Goal: Transaction & Acquisition: Register for event/course

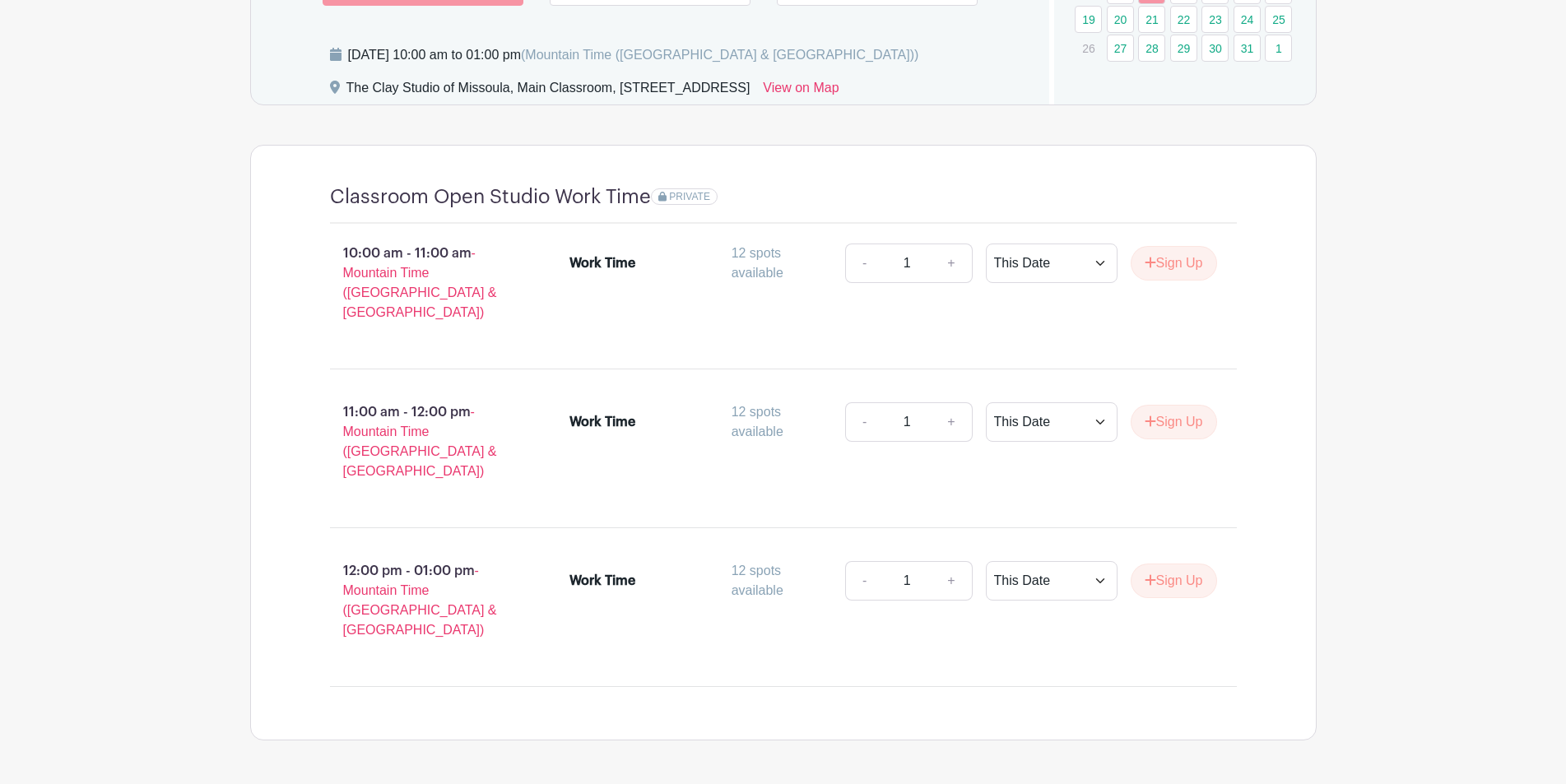
scroll to position [821, 0]
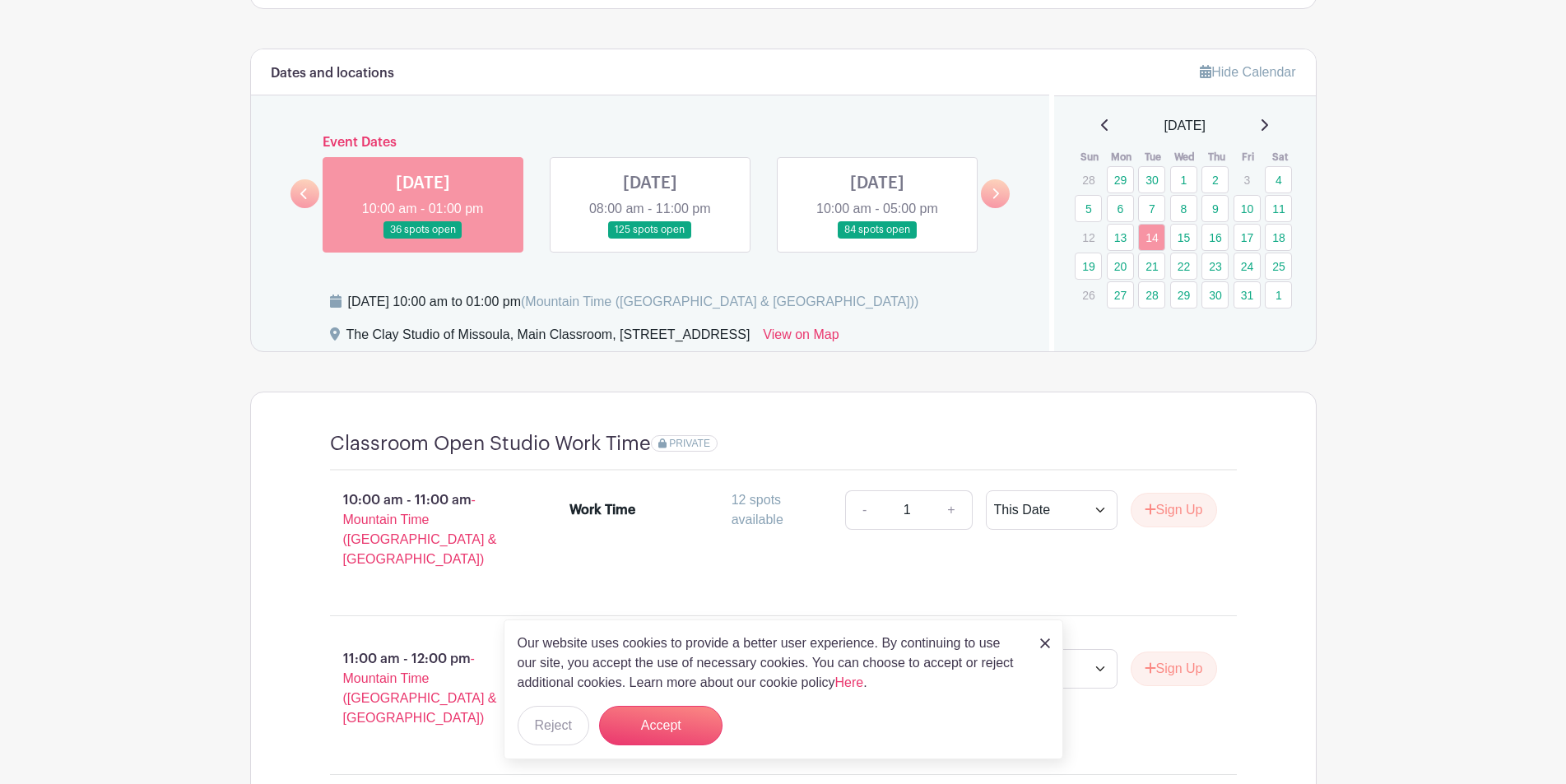
click at [307, 187] on link at bounding box center [305, 193] width 28 height 28
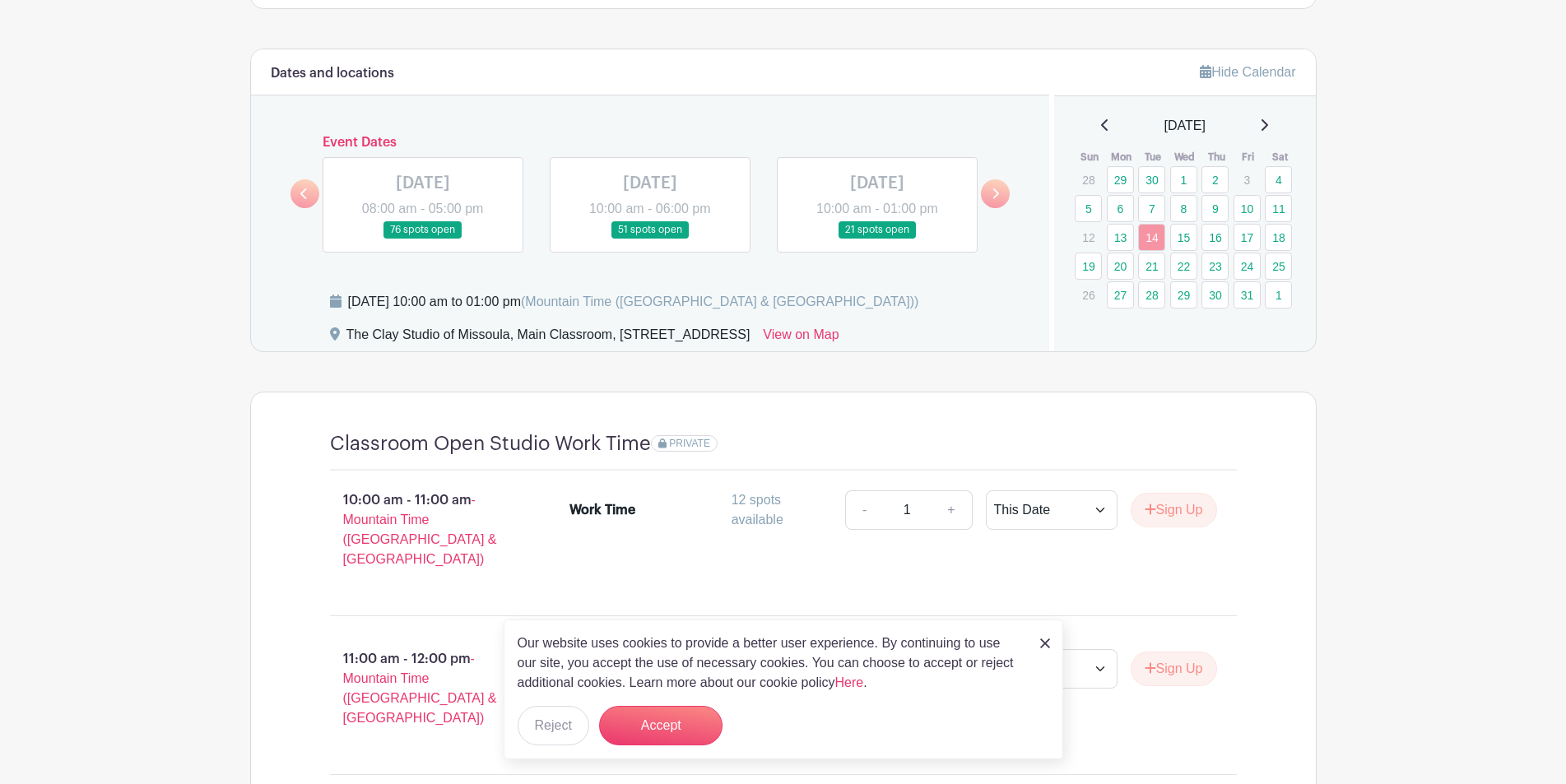
click at [877, 239] on link at bounding box center [877, 239] width 0 height 0
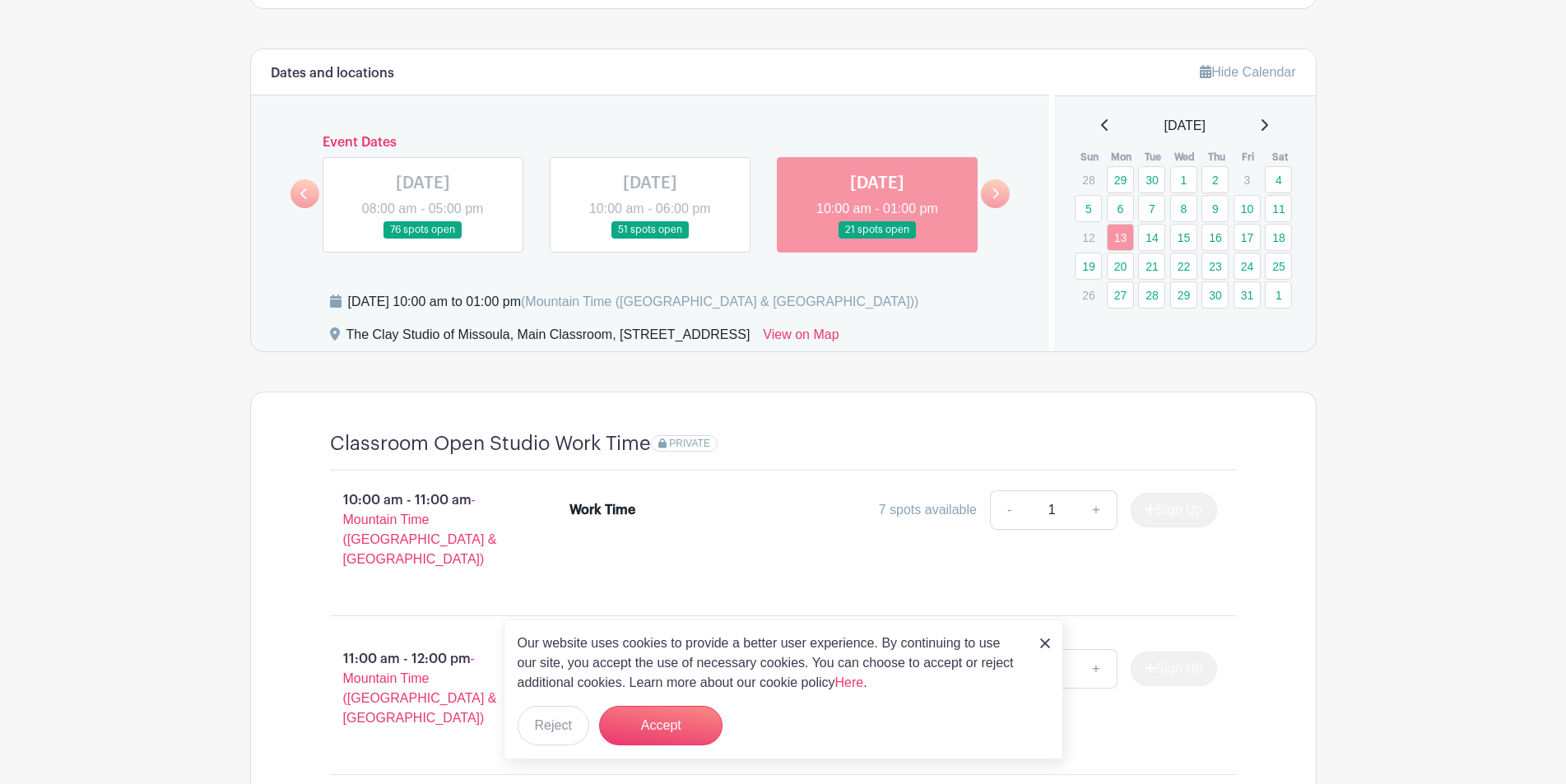
click at [988, 192] on link at bounding box center [995, 193] width 28 height 28
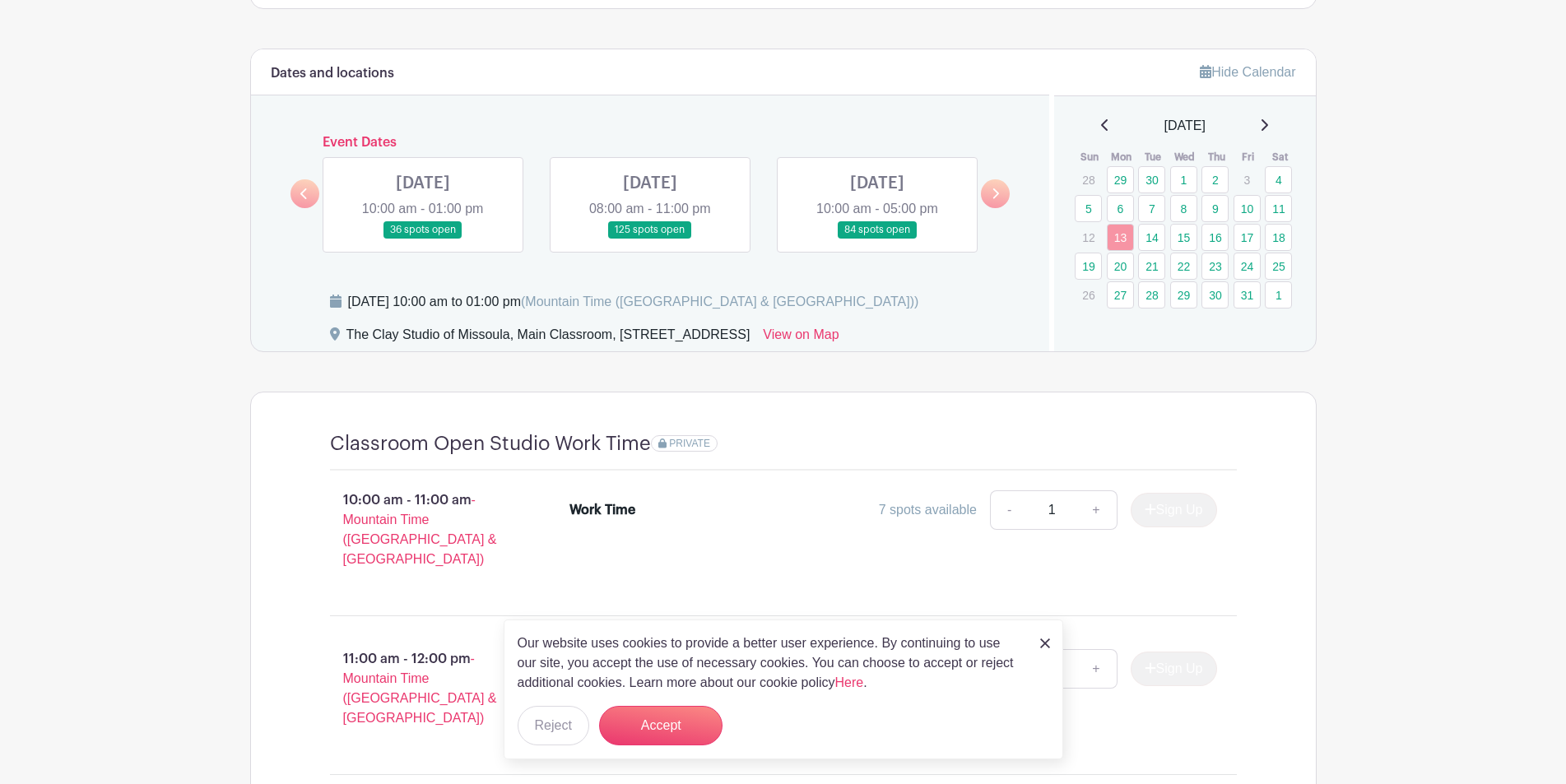
click at [423, 239] on link at bounding box center [423, 239] width 0 height 0
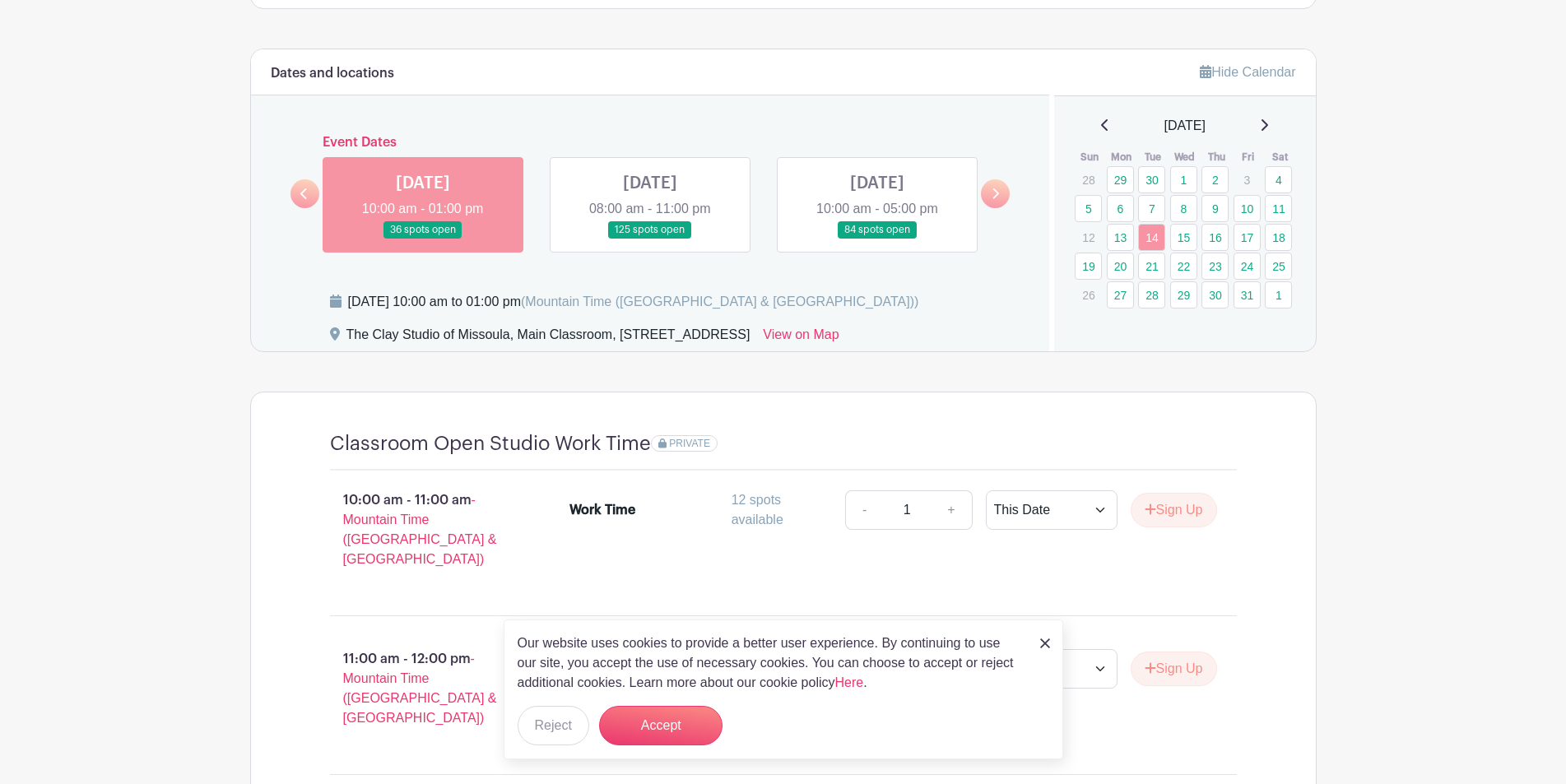
click at [896, 436] on div "PRIVATE" at bounding box center [943, 444] width 586 height 24
click at [682, 738] on button "Accept" at bounding box center [660, 725] width 123 height 40
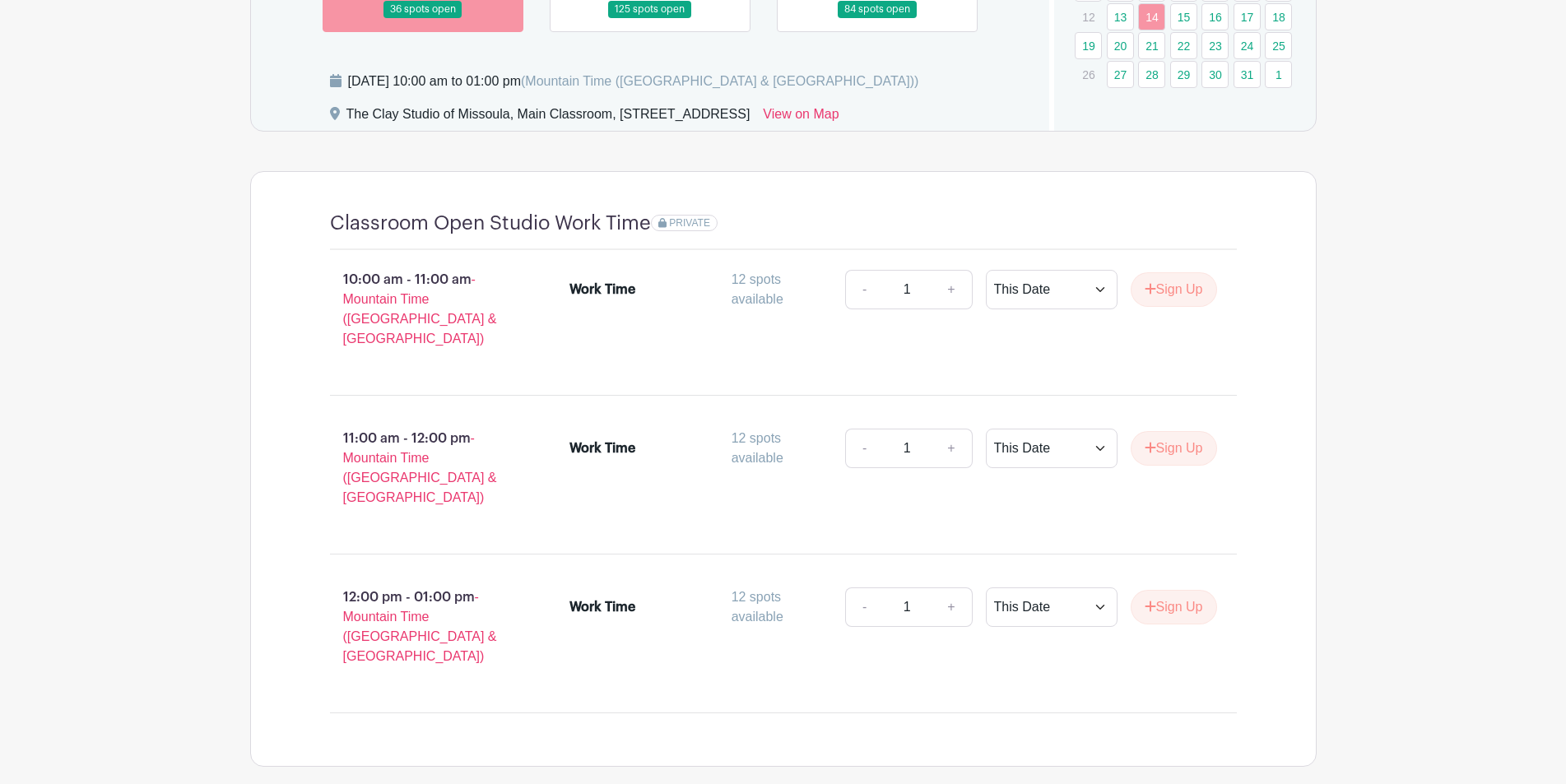
scroll to position [1068, 0]
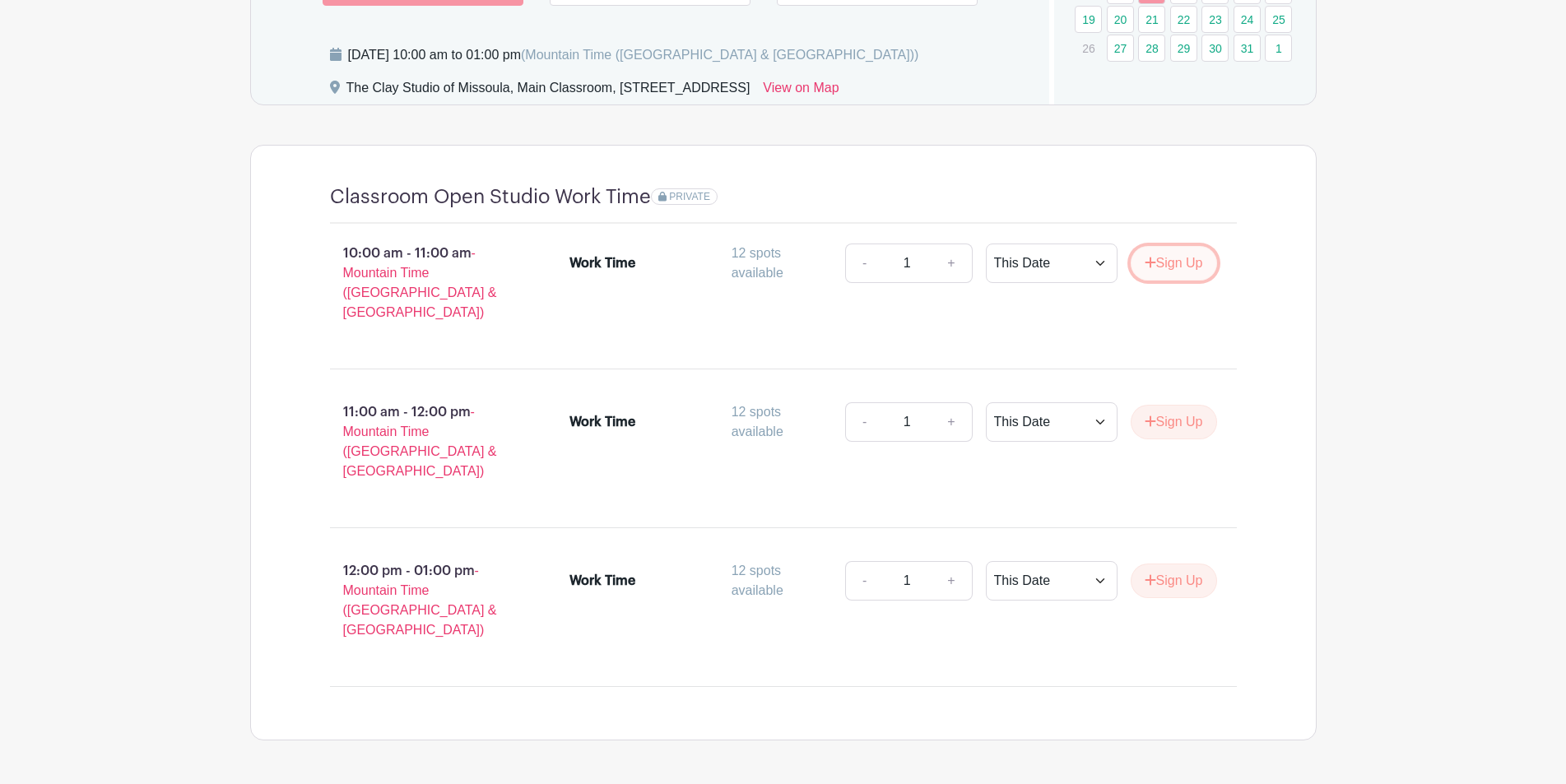
click at [1179, 266] on button "Sign Up" at bounding box center [1174, 263] width 86 height 34
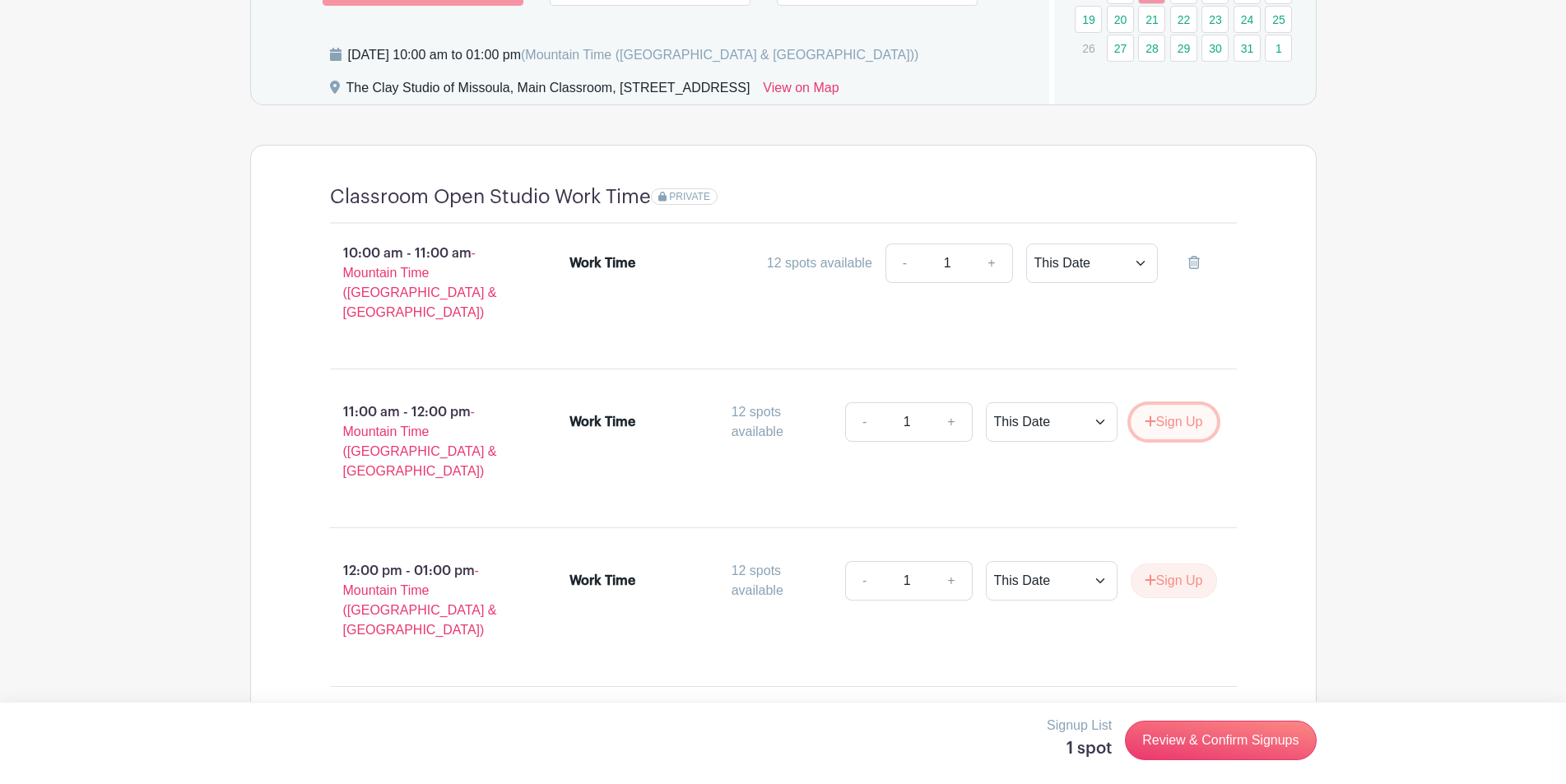
click at [1203, 405] on button "Sign Up" at bounding box center [1174, 422] width 86 height 34
click at [1172, 563] on button "Sign Up" at bounding box center [1174, 580] width 86 height 34
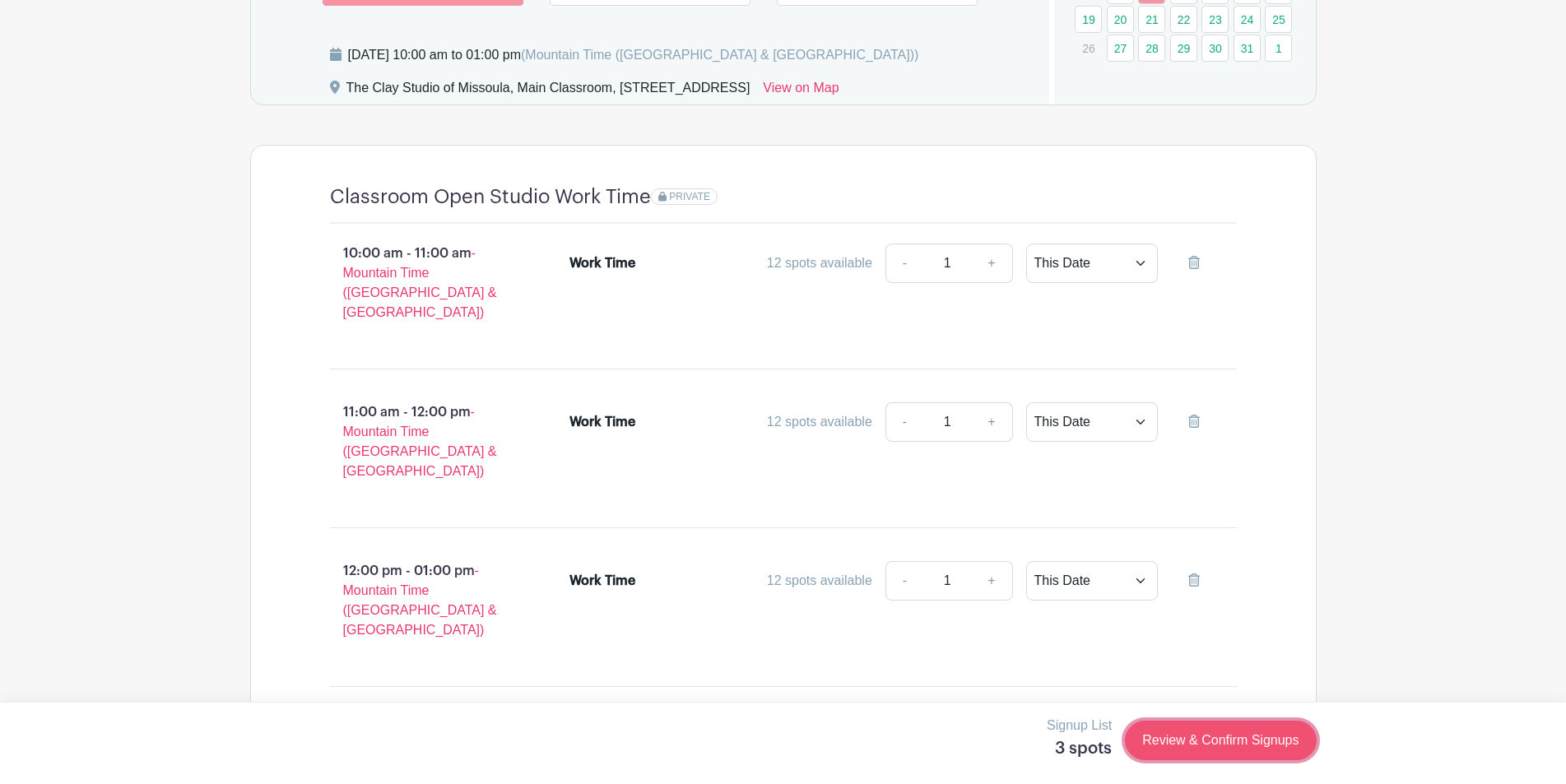
click at [1185, 741] on link "Review & Confirm Signups" at bounding box center [1220, 741] width 191 height 40
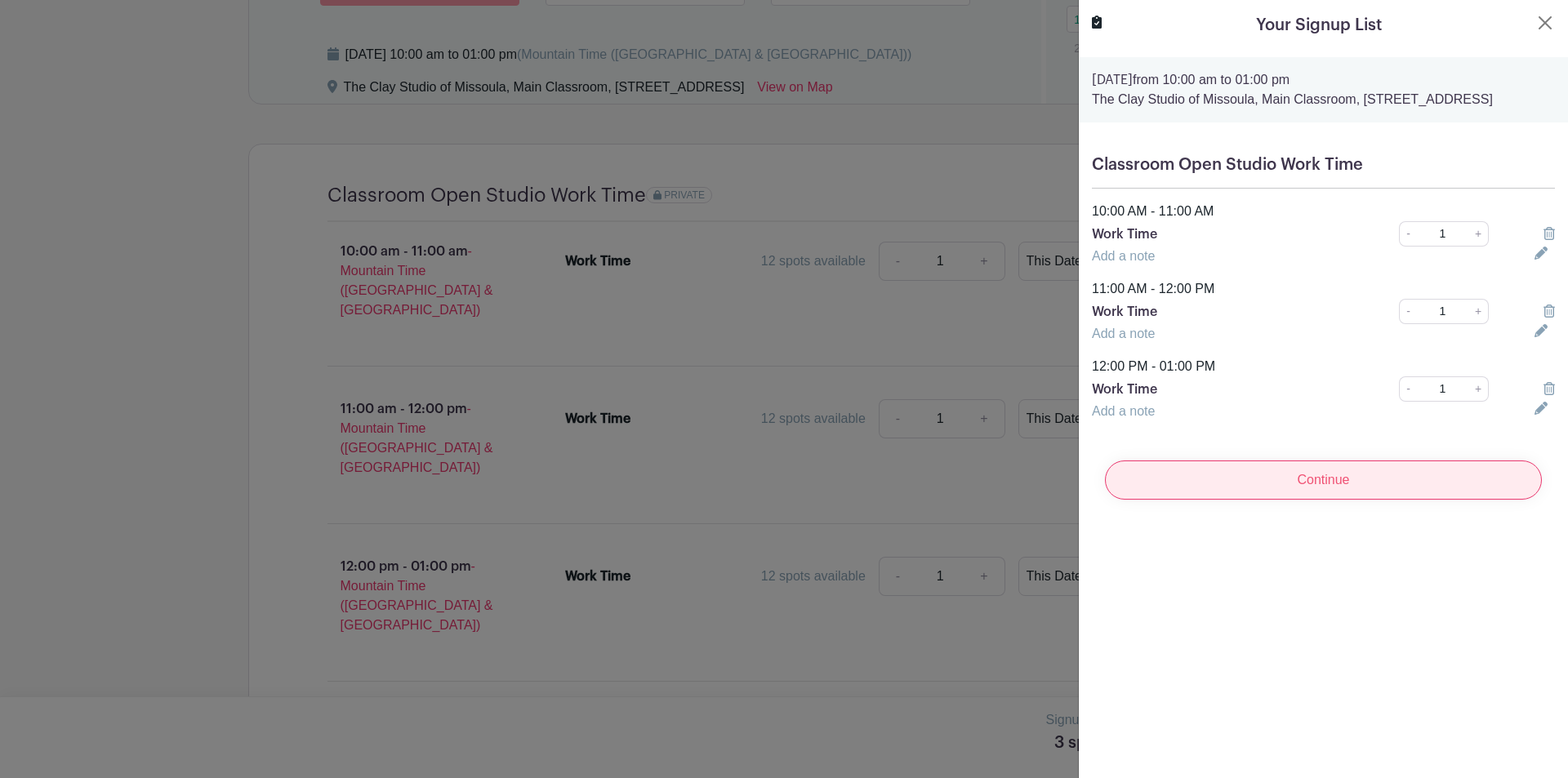
click at [1333, 500] on input "Continue" at bounding box center [1324, 480] width 437 height 39
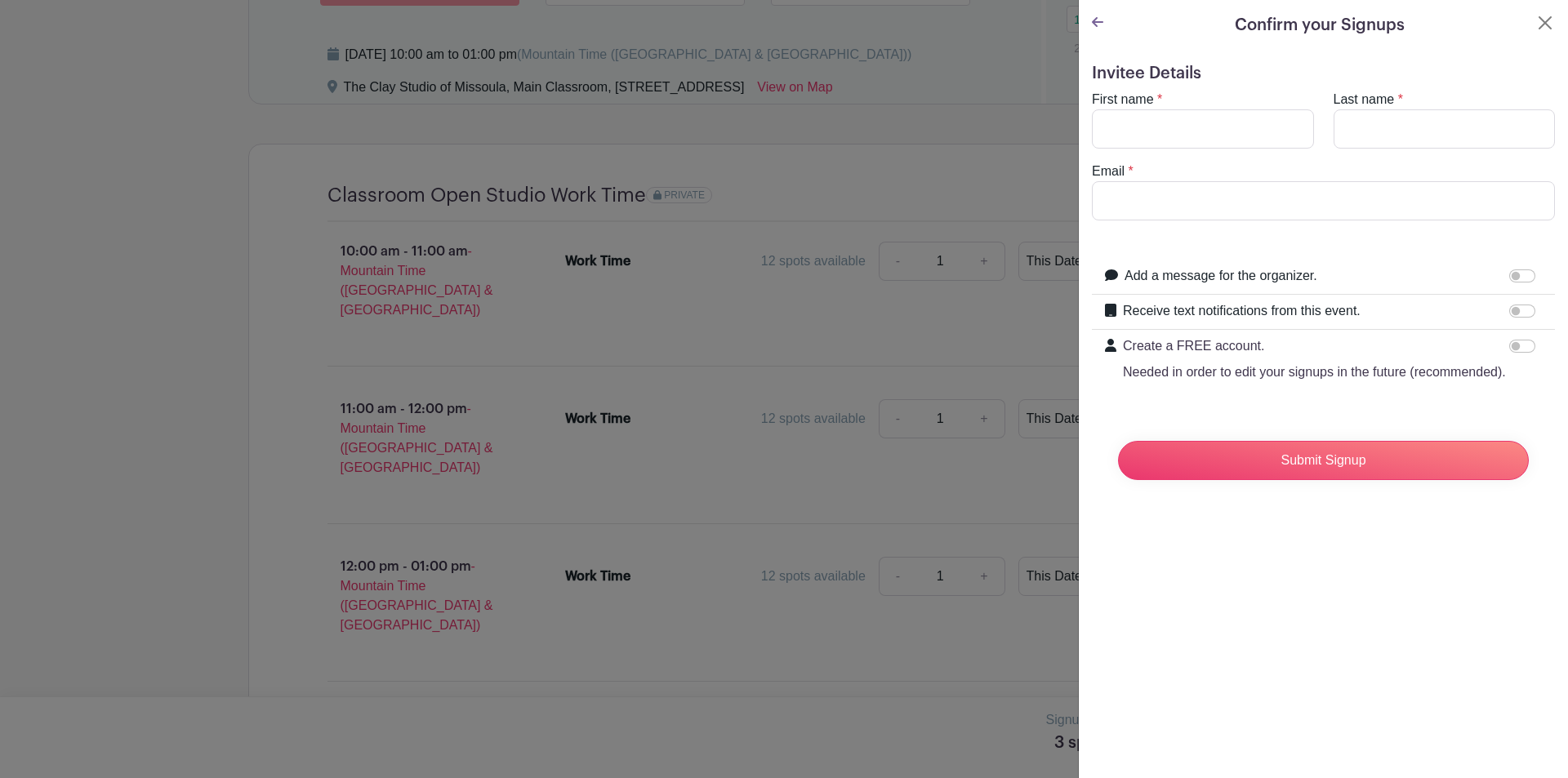
click at [1162, 103] on span "*" at bounding box center [1160, 99] width 5 height 14
click at [1162, 117] on input "First name" at bounding box center [1202, 129] width 222 height 39
type input "Rachael"
type input "[PERSON_NAME]"
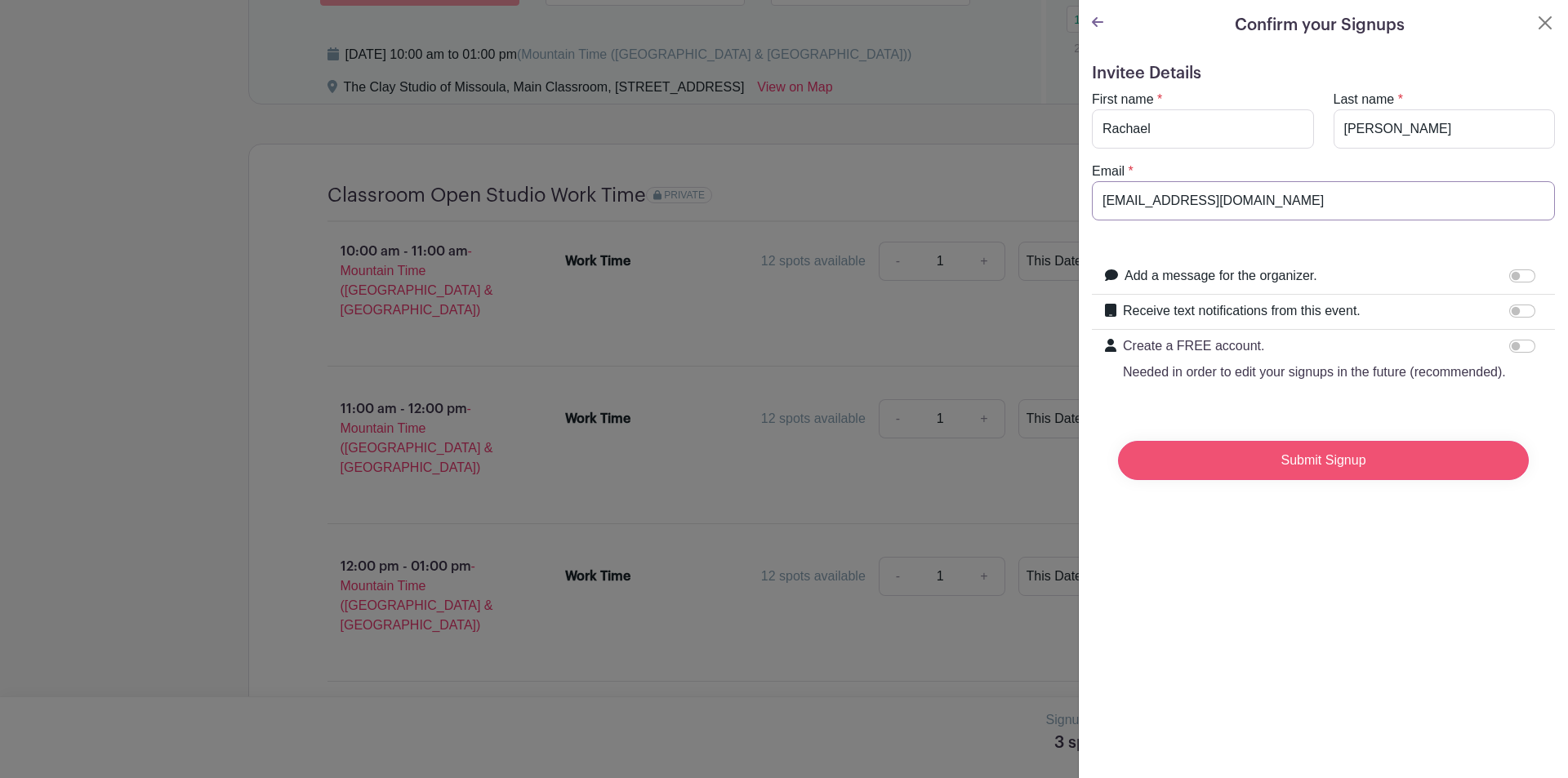
type input "[EMAIL_ADDRESS][DOMAIN_NAME]"
click at [1308, 477] on input "Submit Signup" at bounding box center [1324, 460] width 411 height 39
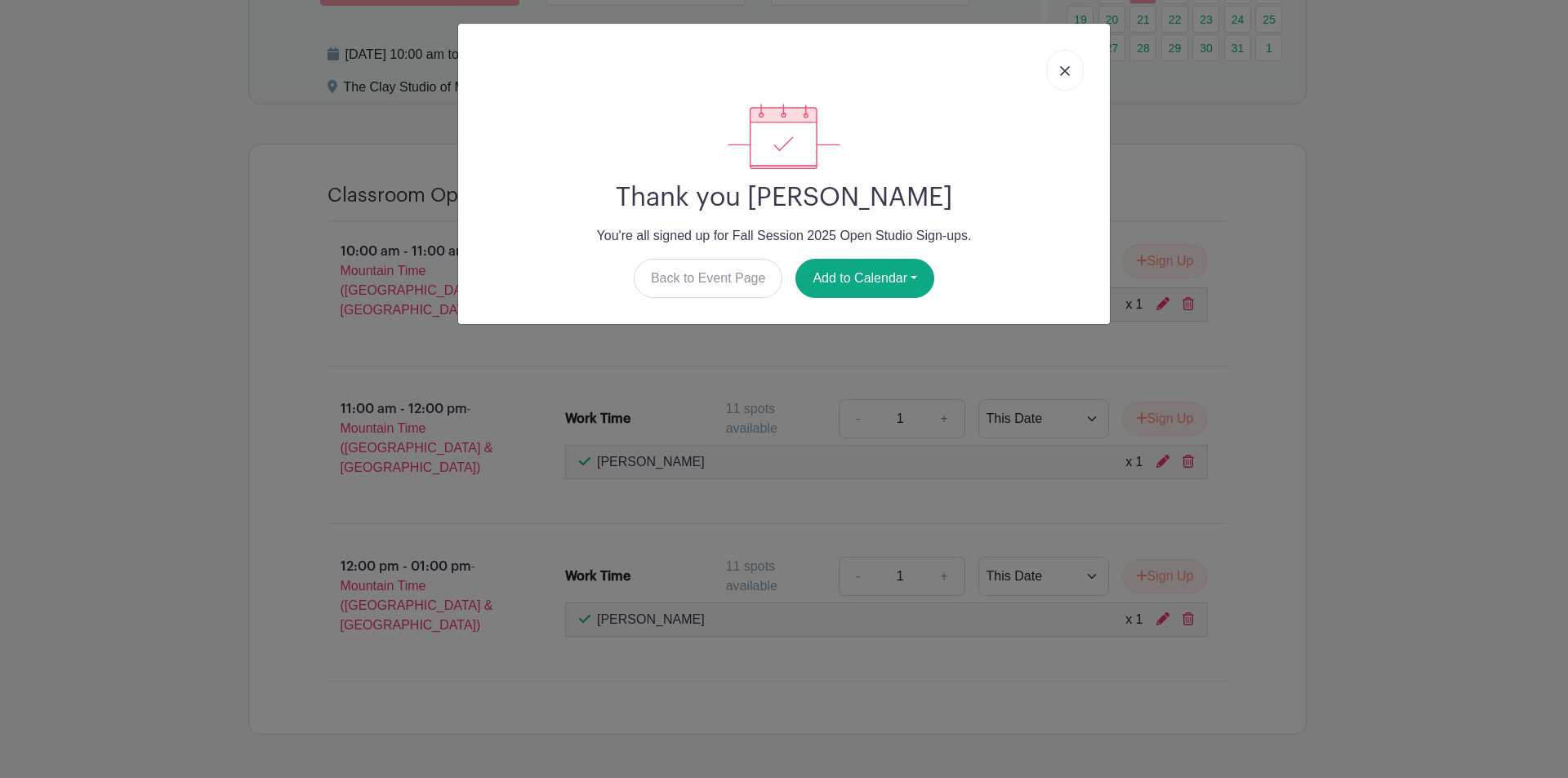
click at [1047, 79] on link at bounding box center [1065, 70] width 38 height 41
